Goal: Information Seeking & Learning: Learn about a topic

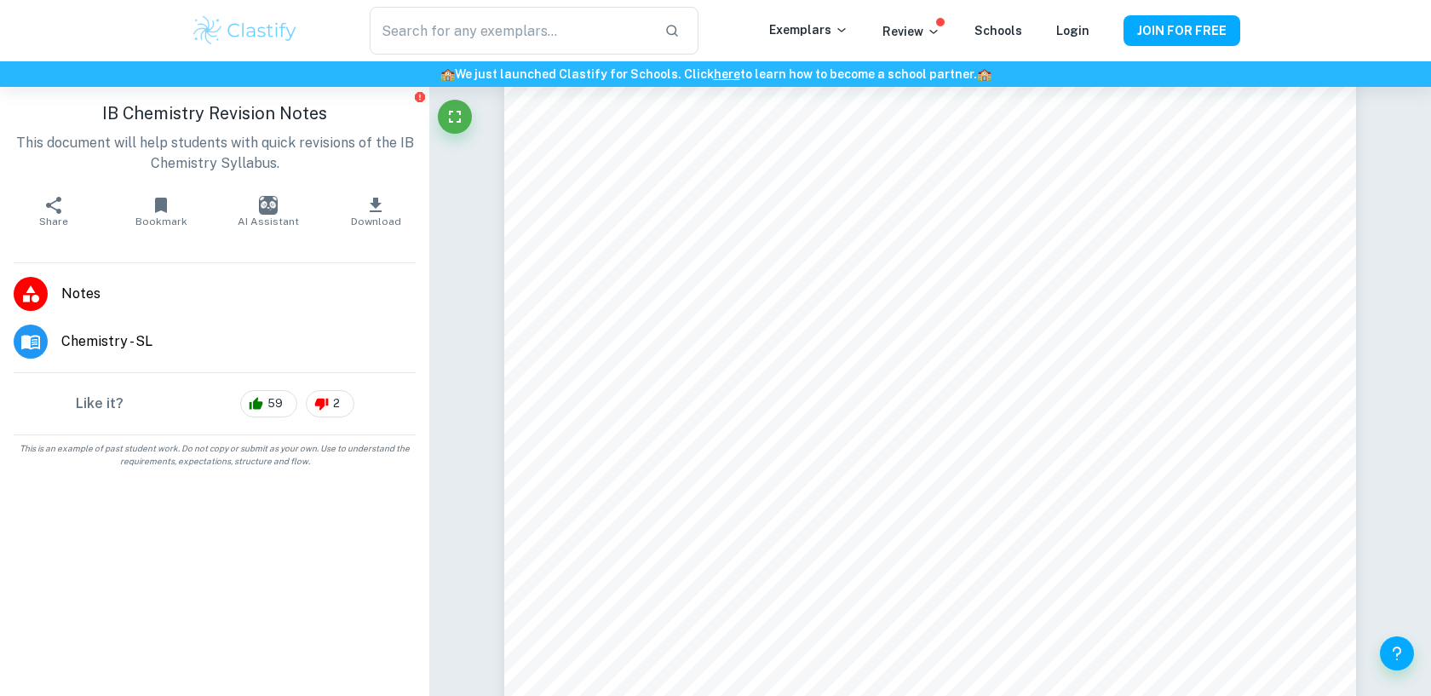
scroll to position [4508, 0]
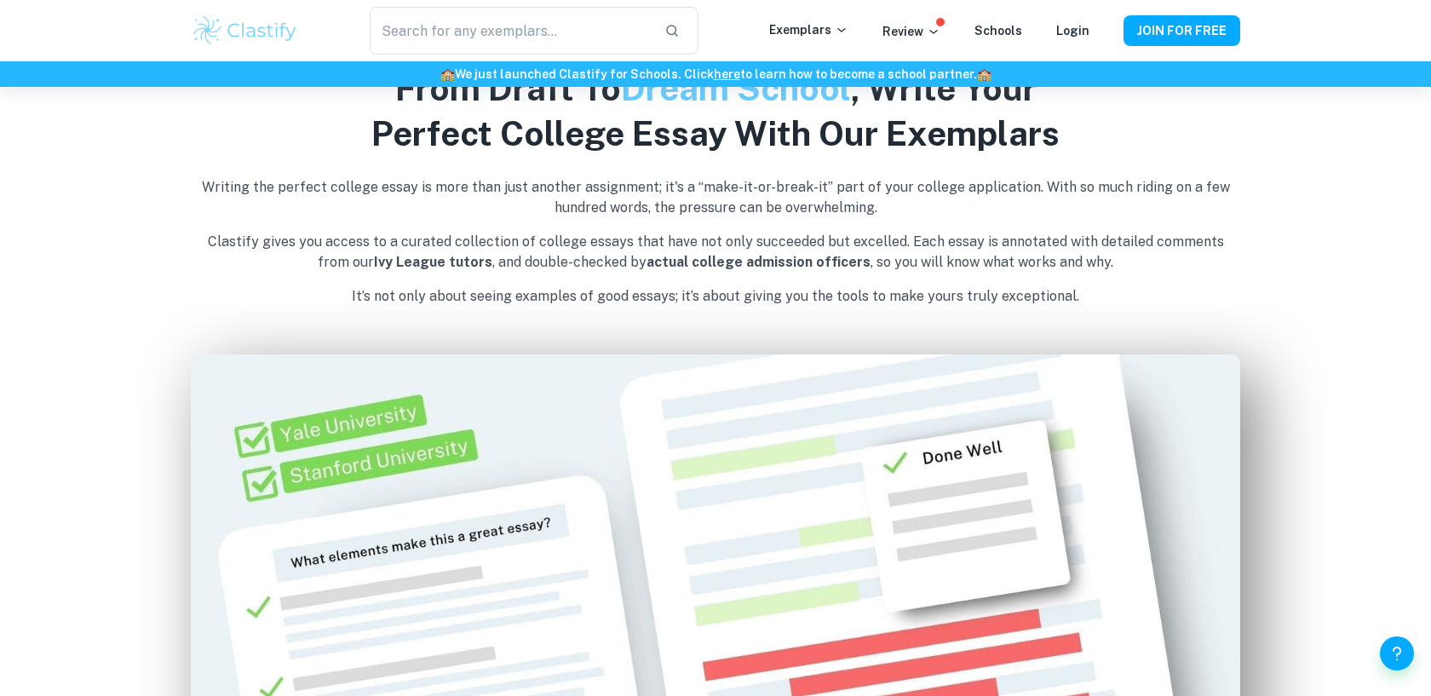
scroll to position [691, 0]
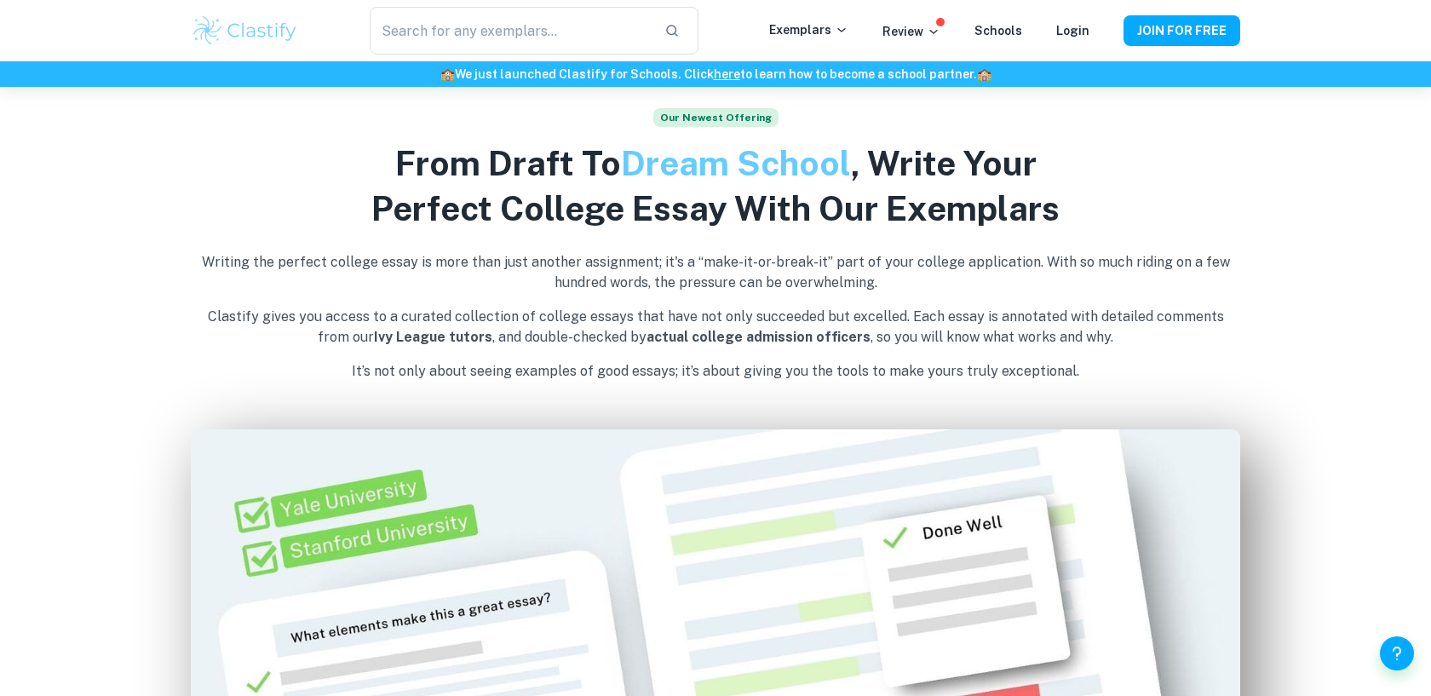
click at [605, 55] on div "​ Exemplars Review Schools Login JOIN FOR FREE" at bounding box center [715, 30] width 1431 height 61
click at [601, 42] on input "text" at bounding box center [510, 31] width 281 height 48
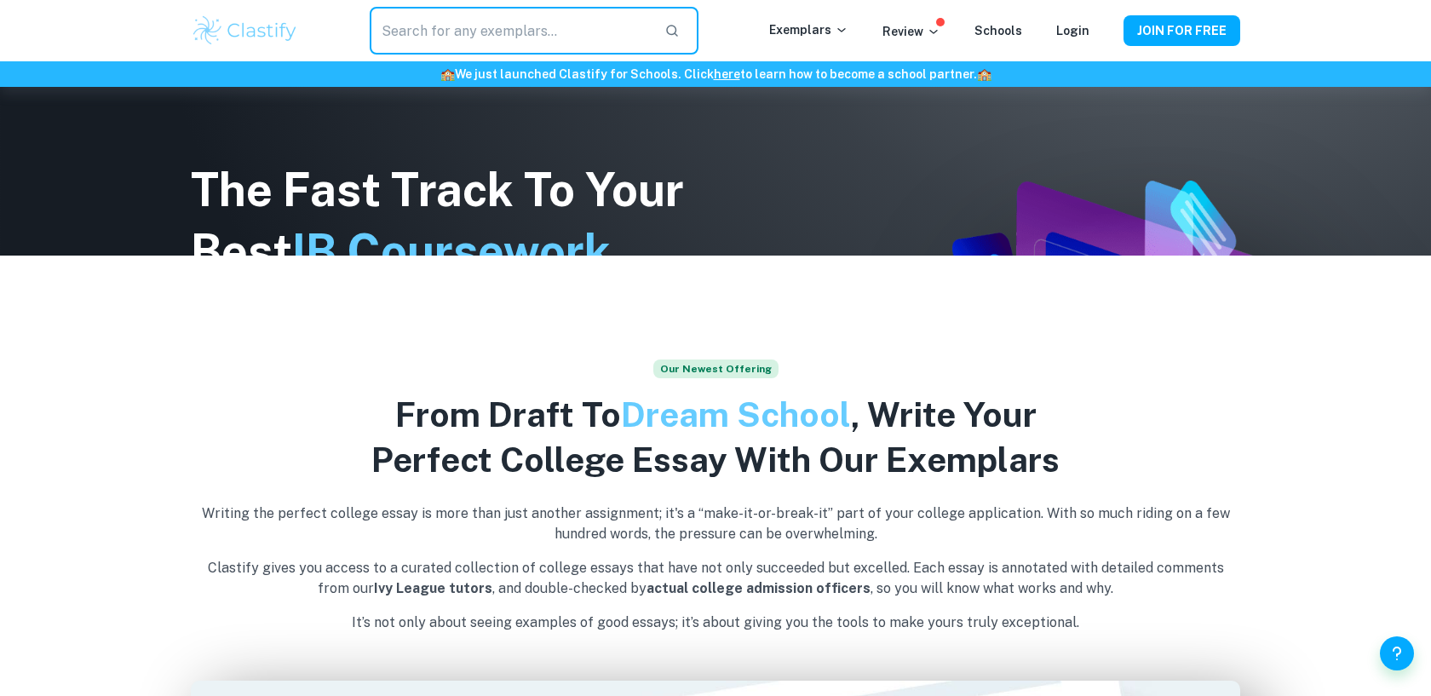
scroll to position [413, 0]
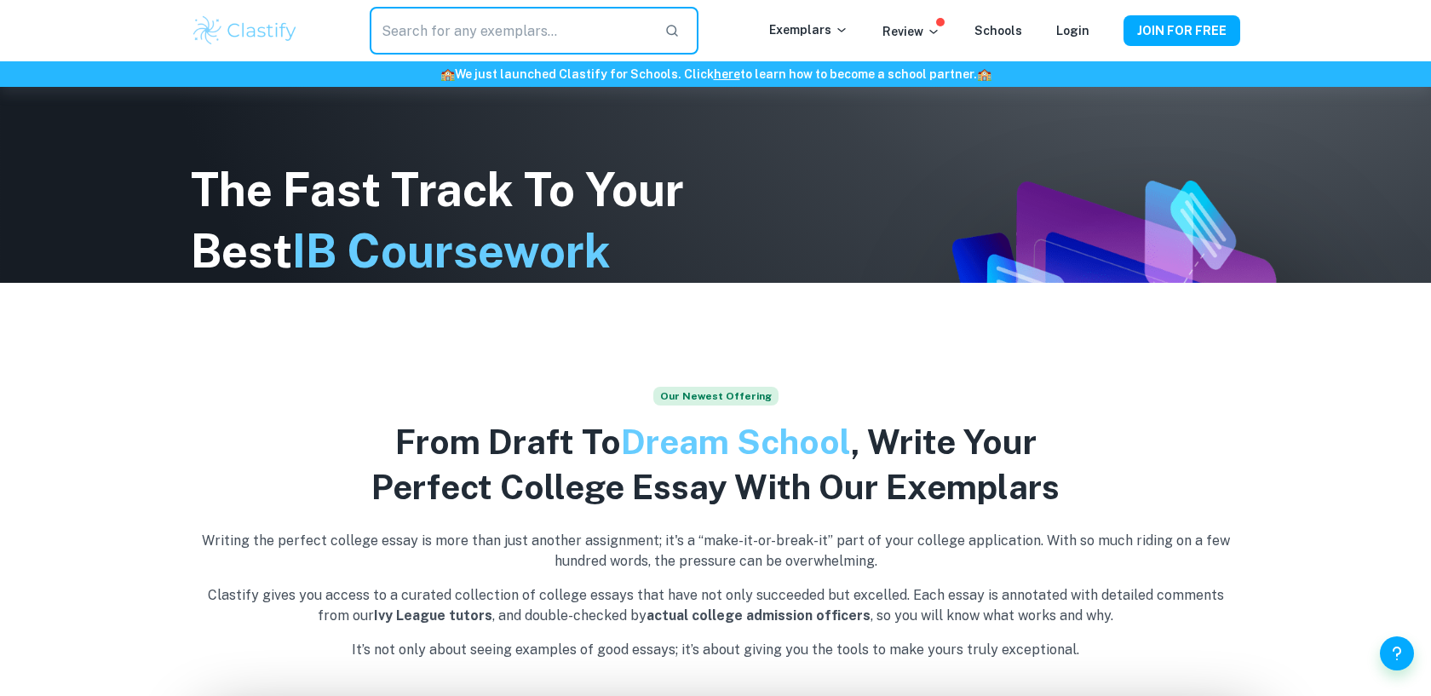
click at [575, 29] on input "text" at bounding box center [510, 31] width 281 height 48
type input "i"
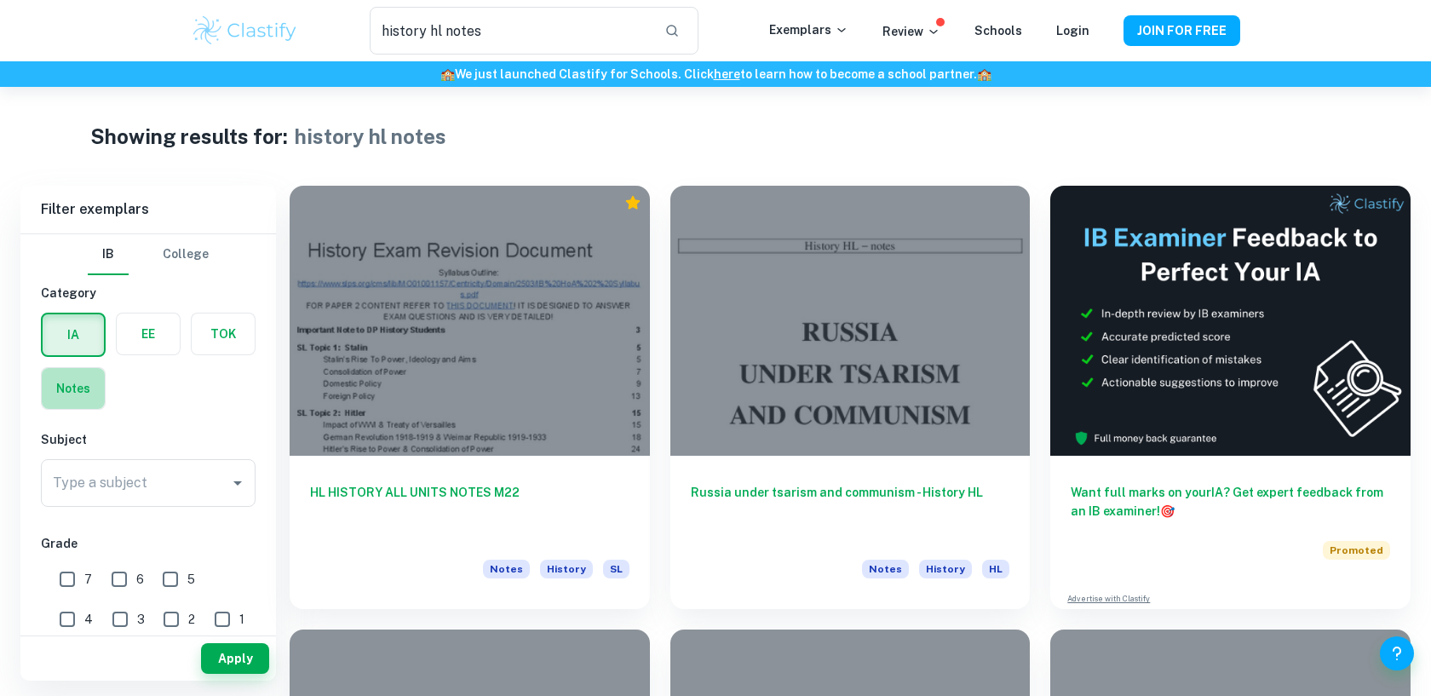
click at [74, 387] on label "button" at bounding box center [73, 388] width 63 height 41
click at [0, 0] on input "radio" at bounding box center [0, 0] width 0 height 0
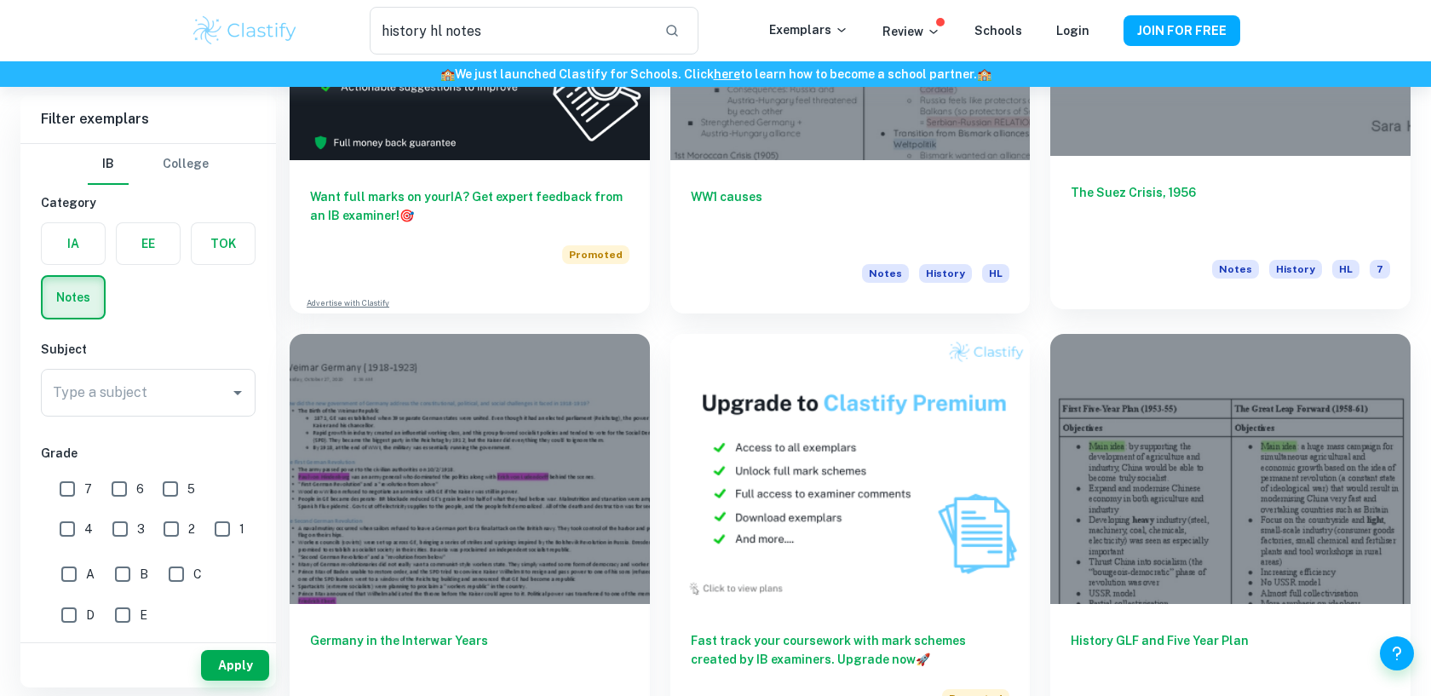
scroll to position [3087, 0]
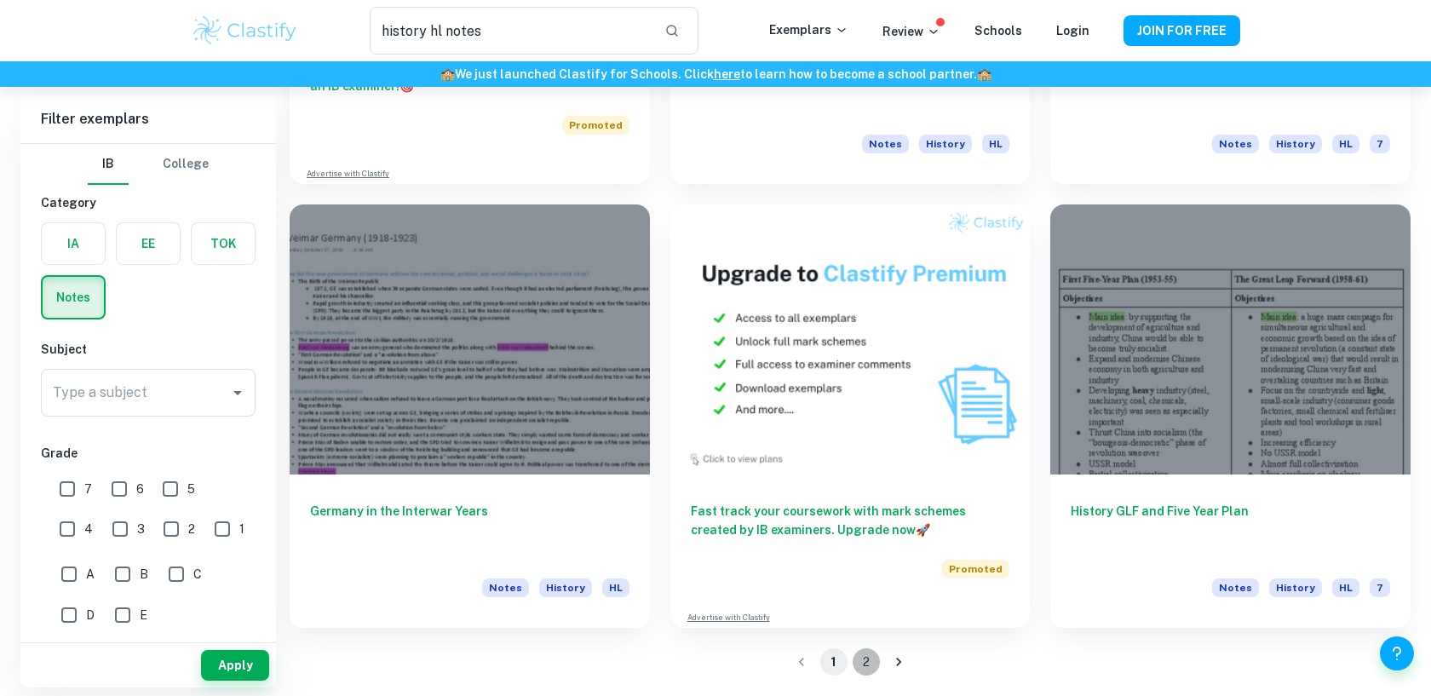
click at [863, 664] on button "2" at bounding box center [865, 661] width 27 height 27
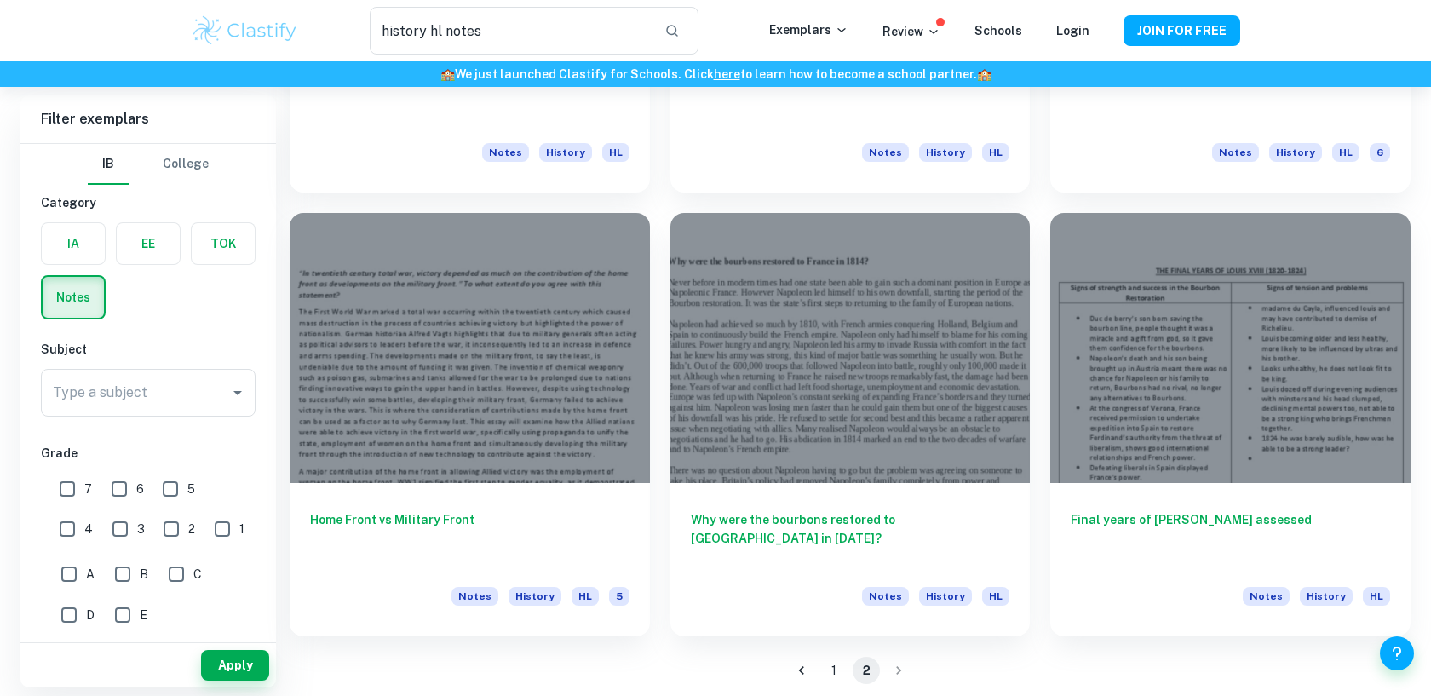
scroll to position [1756, 0]
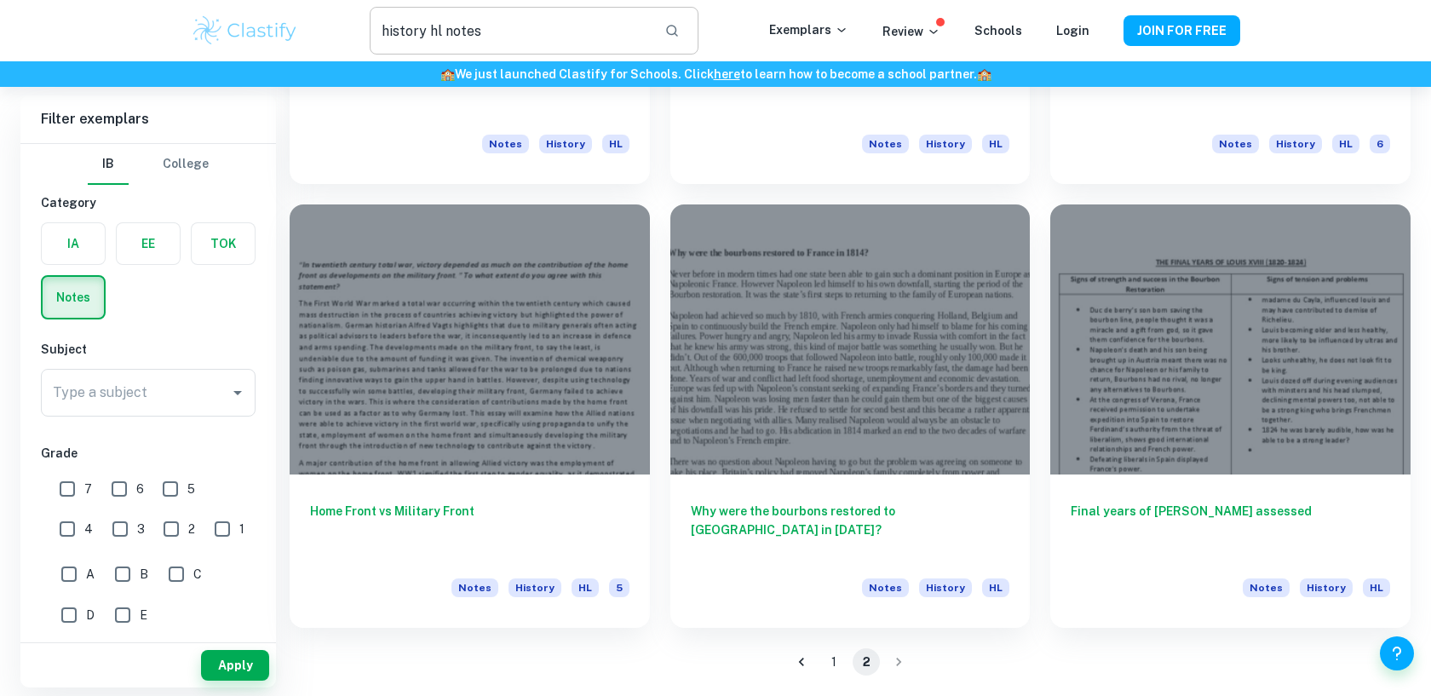
click at [491, 29] on input "history hl notes" at bounding box center [510, 31] width 281 height 48
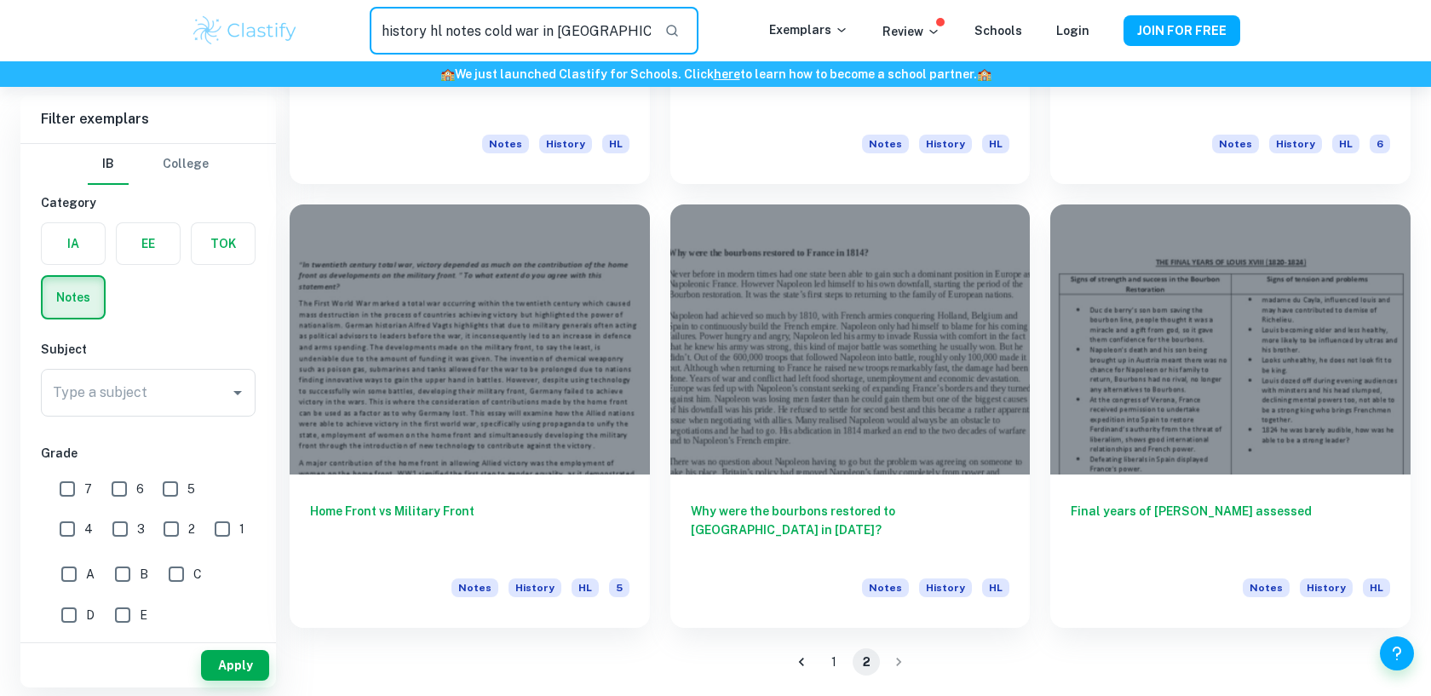
type input "history hl notes cold war in asia"
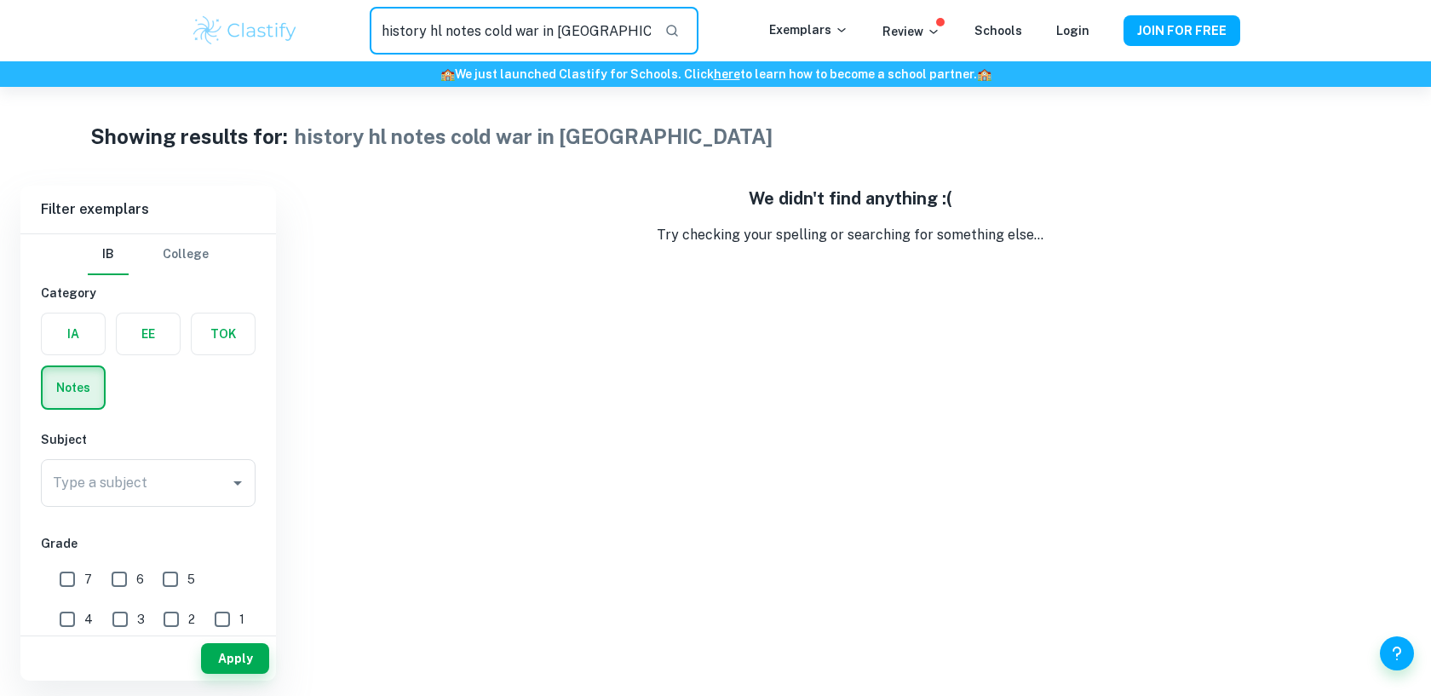
drag, startPoint x: 581, startPoint y: 33, endPoint x: 370, endPoint y: 29, distance: 210.4
click at [370, 29] on input "history hl notes cold war in asia" at bounding box center [510, 31] width 281 height 48
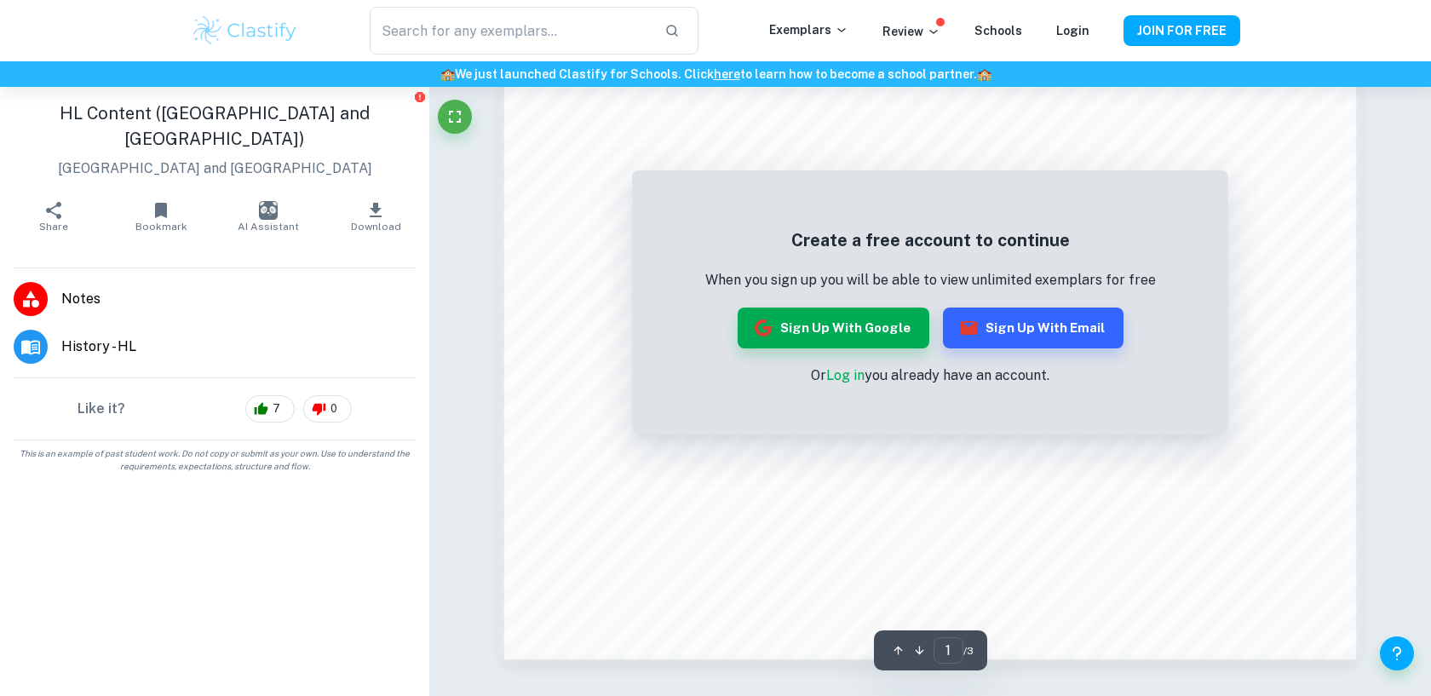
scroll to position [467, 0]
